Goal: Task Accomplishment & Management: Manage account settings

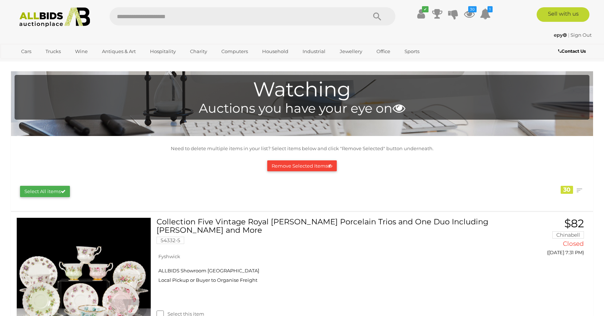
click at [469, 12] on icon "30" at bounding box center [472, 9] width 8 height 6
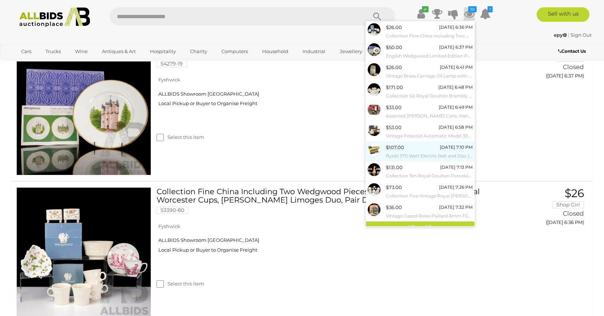
scroll to position [27, 0]
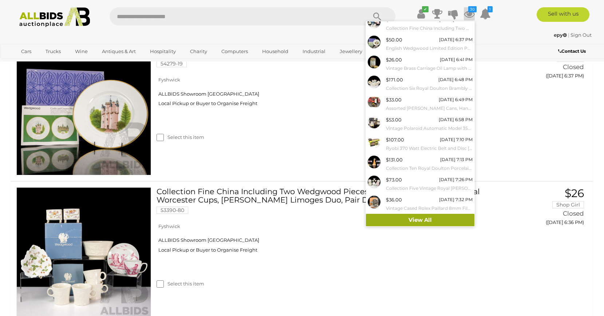
click at [414, 222] on link "View All" at bounding box center [420, 220] width 108 height 13
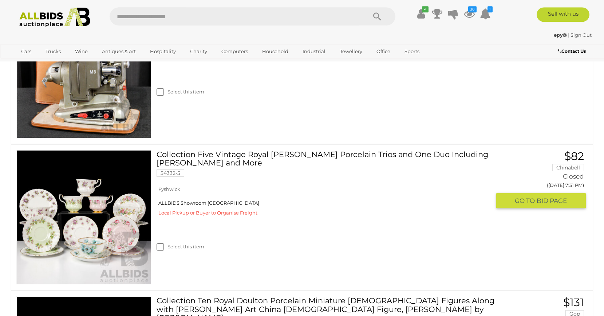
scroll to position [3143, 0]
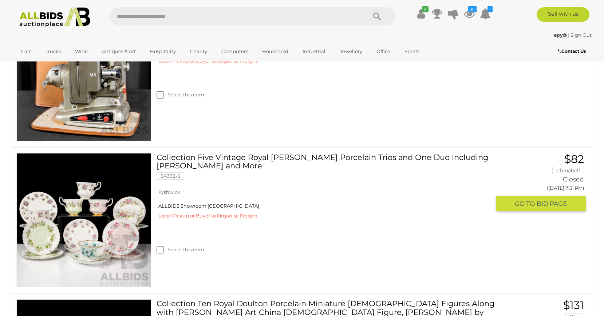
click at [157, 246] on div "Select this item" at bounding box center [327, 241] width 340 height 32
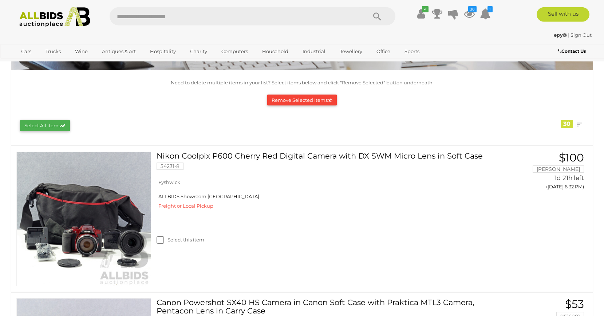
scroll to position [0, 0]
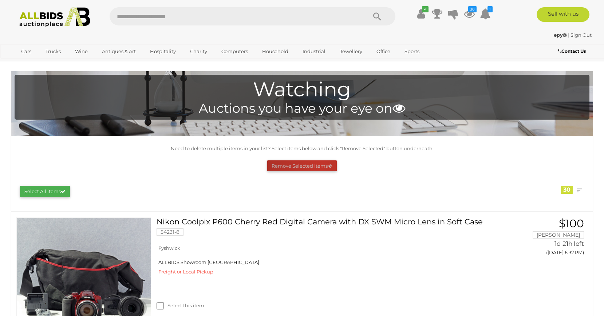
click at [318, 165] on button "Remove Selected Items" at bounding box center [302, 166] width 70 height 11
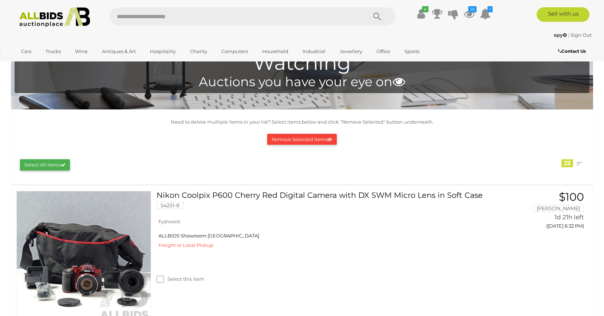
scroll to position [37, 0]
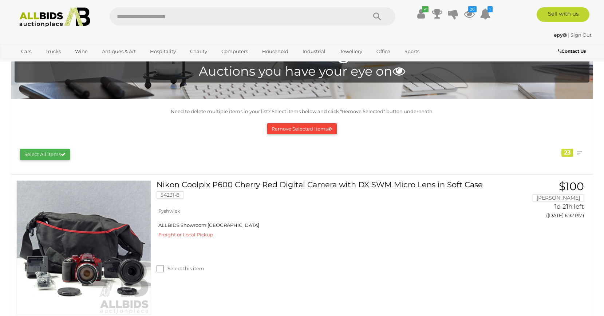
click at [44, 15] on img at bounding box center [54, 17] width 79 height 20
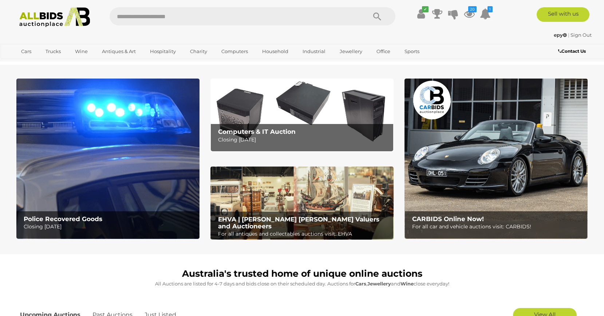
scroll to position [111, 0]
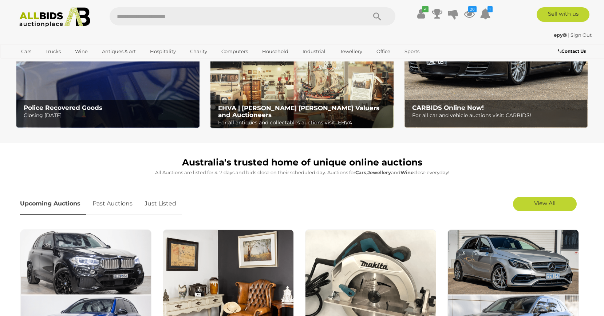
click at [157, 203] on link "Just Listed" at bounding box center [160, 203] width 43 height 21
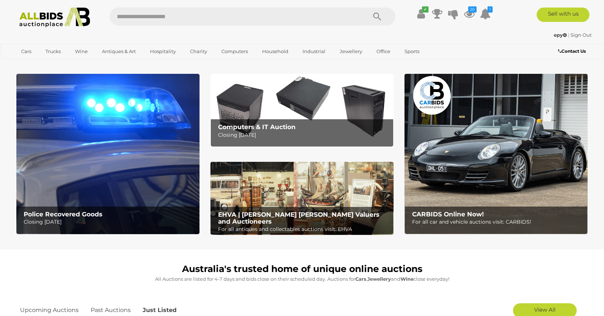
scroll to position [0, 0]
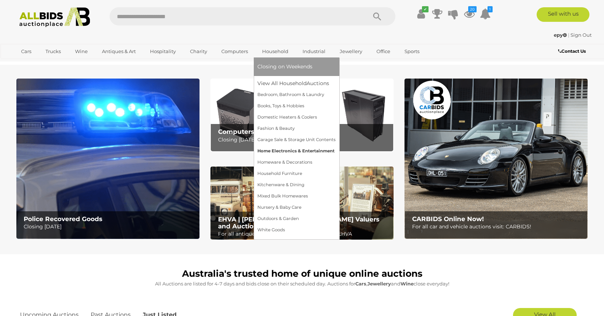
click at [312, 147] on link "Home Electronics & Entertainment" at bounding box center [296, 151] width 78 height 11
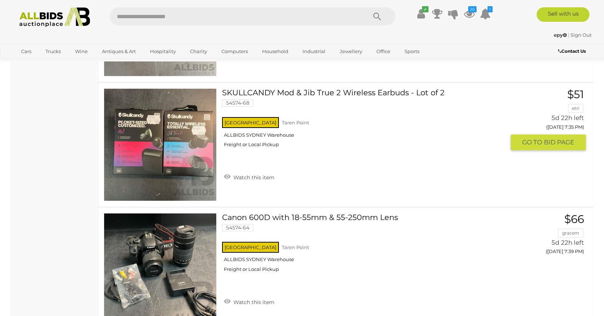
scroll to position [2970, 0]
